Goal: Book appointment/travel/reservation

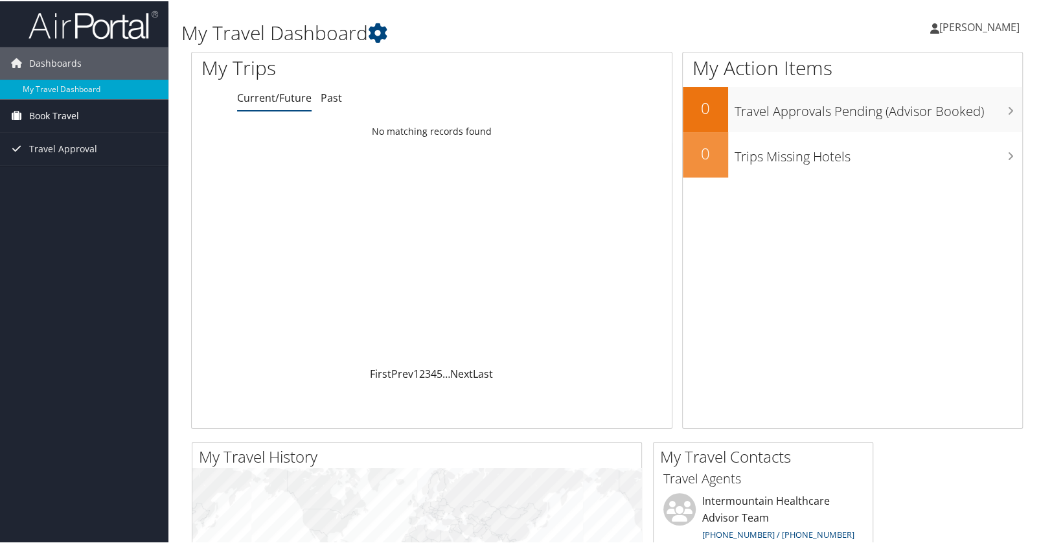
click at [78, 102] on span "Book Travel" at bounding box center [54, 114] width 50 height 32
click at [73, 159] on link "Book/Manage Online Trips" at bounding box center [84, 159] width 168 height 19
click at [69, 155] on link "Book/Manage Online Trips" at bounding box center [84, 159] width 168 height 19
click at [49, 160] on link "Book/Manage Online Trips" at bounding box center [84, 159] width 168 height 19
click at [93, 162] on link "Book/Manage Online Trips" at bounding box center [84, 159] width 168 height 19
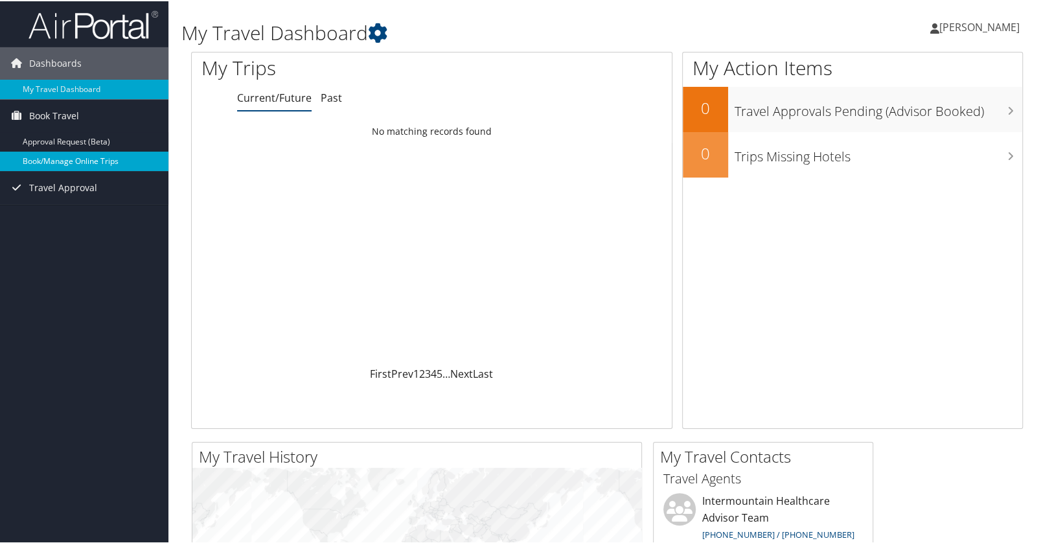
click at [84, 155] on link "Book/Manage Online Trips" at bounding box center [84, 159] width 168 height 19
